Goal: Information Seeking & Learning: Learn about a topic

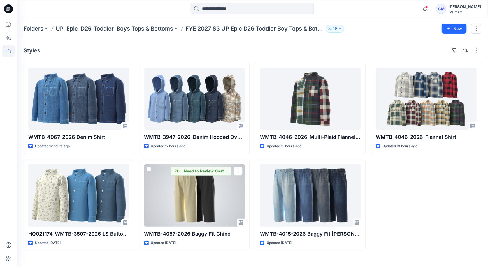
drag, startPoint x: 192, startPoint y: 189, endPoint x: 198, endPoint y: 187, distance: 5.7
click at [192, 189] on div at bounding box center [194, 195] width 101 height 62
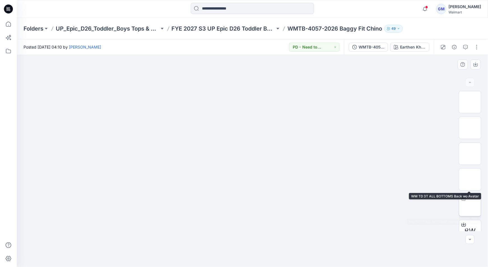
click at [470, 205] on img at bounding box center [470, 205] width 0 height 0
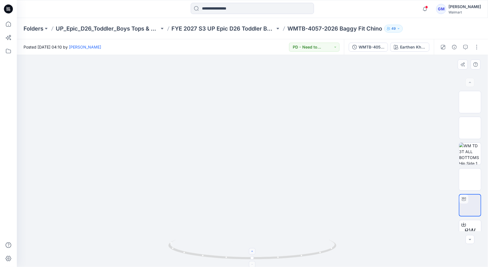
click at [254, 250] on icon at bounding box center [252, 251] width 3 height 3
drag, startPoint x: 271, startPoint y: 208, endPoint x: 278, endPoint y: 167, distance: 41.8
click at [252, 264] on icon at bounding box center [252, 263] width 3 height 3
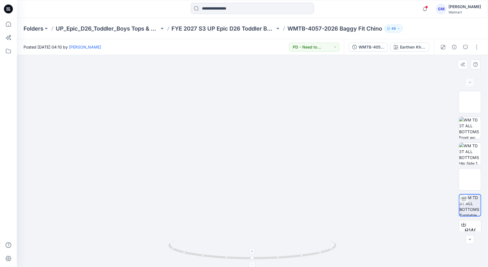
click at [253, 263] on icon at bounding box center [252, 263] width 3 height 3
click at [267, 216] on img at bounding box center [252, 127] width 297 height 279
drag, startPoint x: 253, startPoint y: 254, endPoint x: 257, endPoint y: 250, distance: 5.4
click at [253, 254] on div at bounding box center [252, 251] width 6 height 6
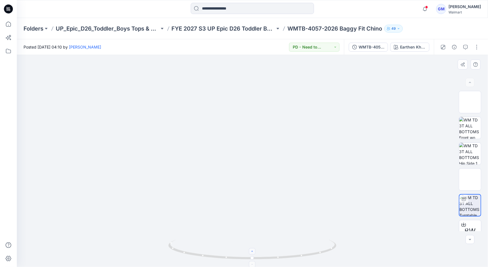
click at [253, 252] on icon at bounding box center [252, 251] width 3 height 3
click at [253, 251] on icon at bounding box center [252, 251] width 3 height 3
click at [253, 252] on icon at bounding box center [252, 251] width 3 height 3
click at [268, 220] on img at bounding box center [252, 60] width 466 height 413
click at [253, 263] on icon at bounding box center [252, 263] width 3 height 3
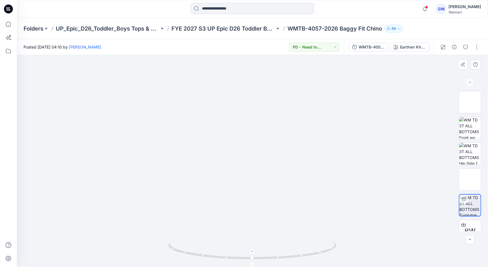
click at [253, 262] on div at bounding box center [252, 264] width 6 height 6
click at [253, 263] on icon at bounding box center [252, 263] width 3 height 3
click at [428, 48] on div "Earthen Khaki" at bounding box center [421, 47] width 26 height 6
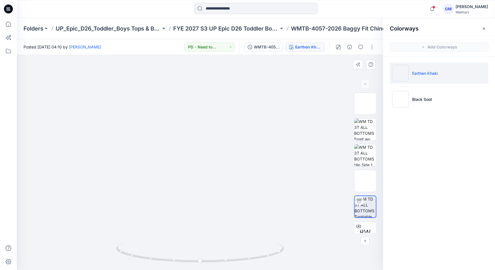
click at [292, 139] on img at bounding box center [200, 71] width 445 height 397
drag, startPoint x: 196, startPoint y: 261, endPoint x: 136, endPoint y: 244, distance: 61.8
click at [129, 246] on icon at bounding box center [200, 253] width 169 height 21
drag, startPoint x: 483, startPoint y: 27, endPoint x: 484, endPoint y: 30, distance: 2.9
click at [483, 27] on icon "button" at bounding box center [484, 28] width 4 height 4
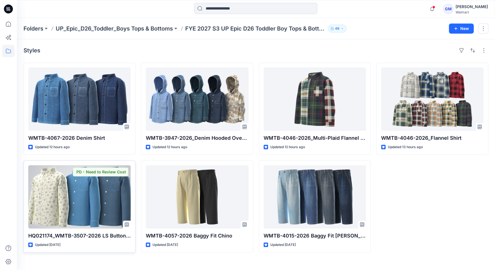
click at [106, 202] on div at bounding box center [79, 196] width 103 height 63
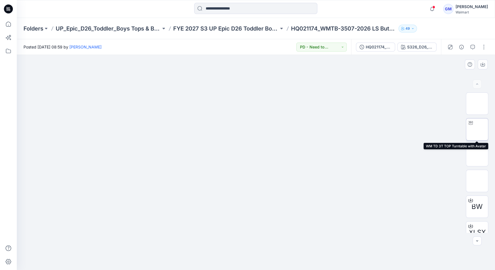
click at [478, 129] on img at bounding box center [478, 129] width 0 height 0
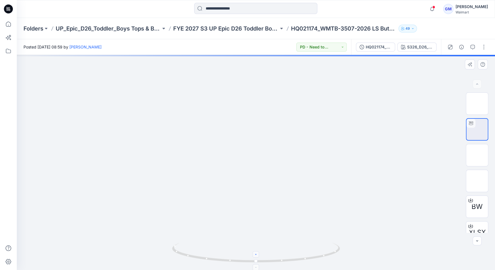
click at [257, 257] on div at bounding box center [256, 254] width 6 height 6
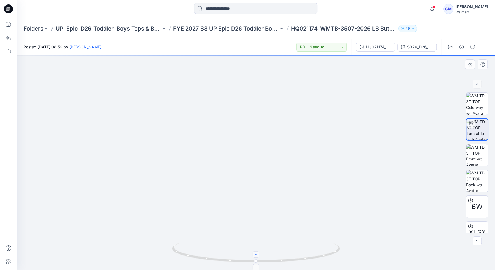
click at [257, 257] on div at bounding box center [256, 254] width 6 height 6
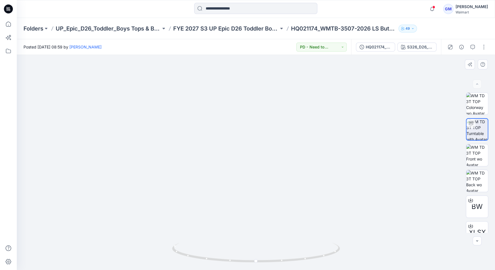
drag, startPoint x: 263, startPoint y: 187, endPoint x: 257, endPoint y: 217, distance: 31.3
click at [258, 206] on img at bounding box center [256, 152] width 299 height 236
click at [256, 256] on div at bounding box center [256, 254] width 6 height 6
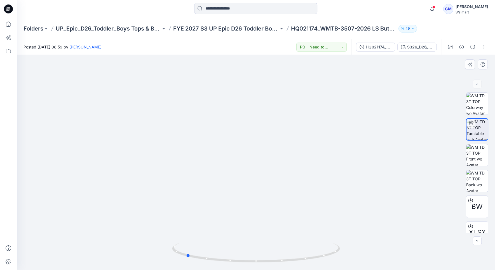
drag, startPoint x: 231, startPoint y: 263, endPoint x: 160, endPoint y: 236, distance: 76.6
click at [160, 237] on div at bounding box center [256, 162] width 479 height 215
